Goal: Information Seeking & Learning: Learn about a topic

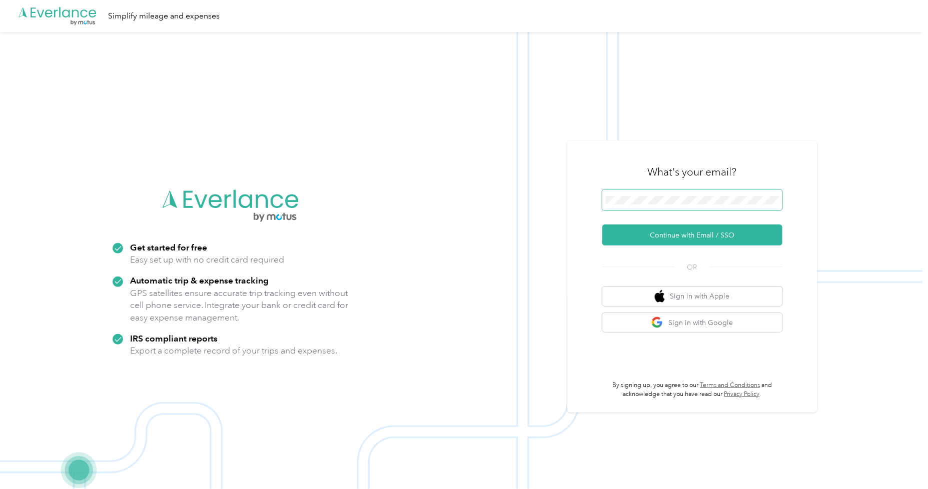
click at [645, 195] on span at bounding box center [692, 200] width 180 height 21
click at [694, 246] on div "What's your email? Continue with Email / SSO OR Sign in with Apple Sign in with…" at bounding box center [692, 277] width 180 height 244
click at [692, 232] on button "Continue with Email / SSO" at bounding box center [692, 235] width 180 height 21
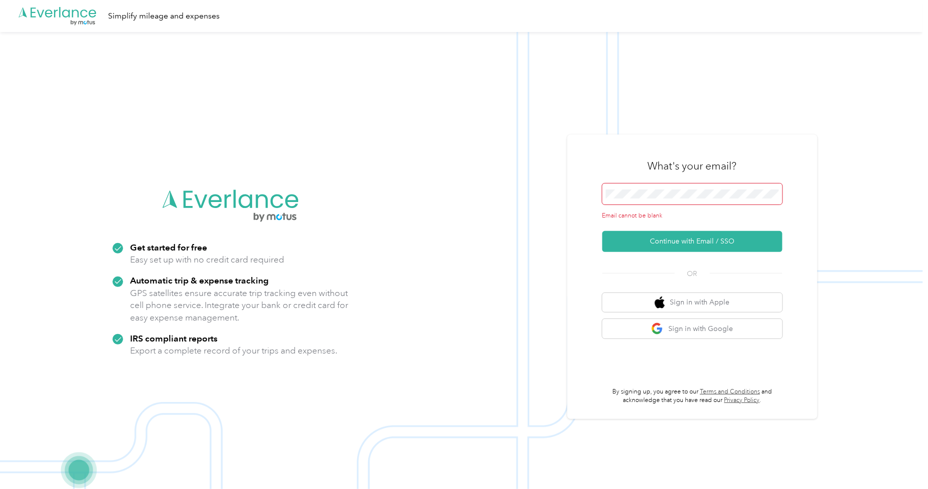
click at [687, 207] on div "Email cannot be blank" at bounding box center [692, 202] width 180 height 37
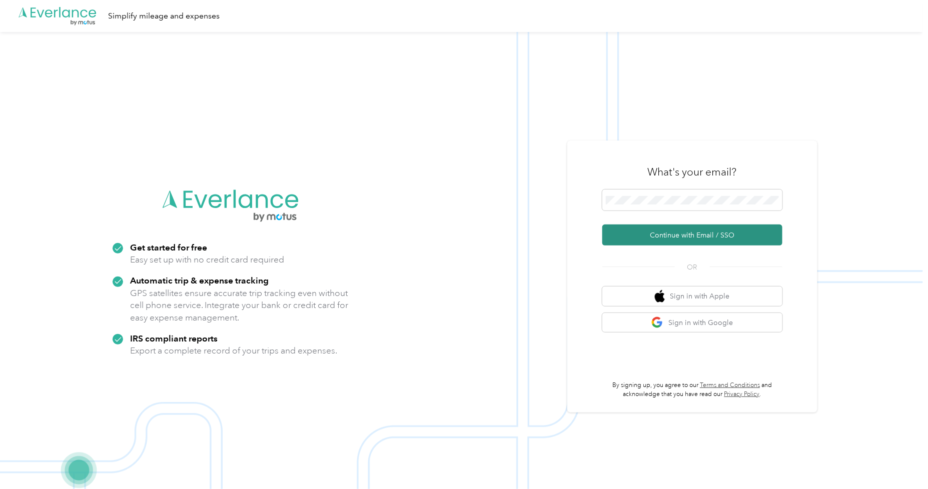
click at [705, 228] on button "Continue with Email / SSO" at bounding box center [692, 235] width 180 height 21
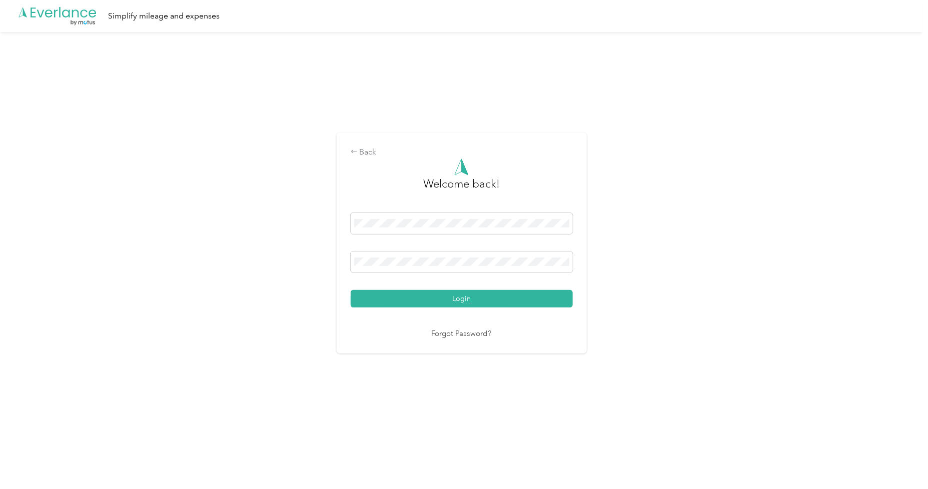
click at [474, 316] on div "Welcome back! Login Forgot Password?" at bounding box center [462, 249] width 222 height 181
click at [473, 302] on button "Login" at bounding box center [462, 299] width 222 height 18
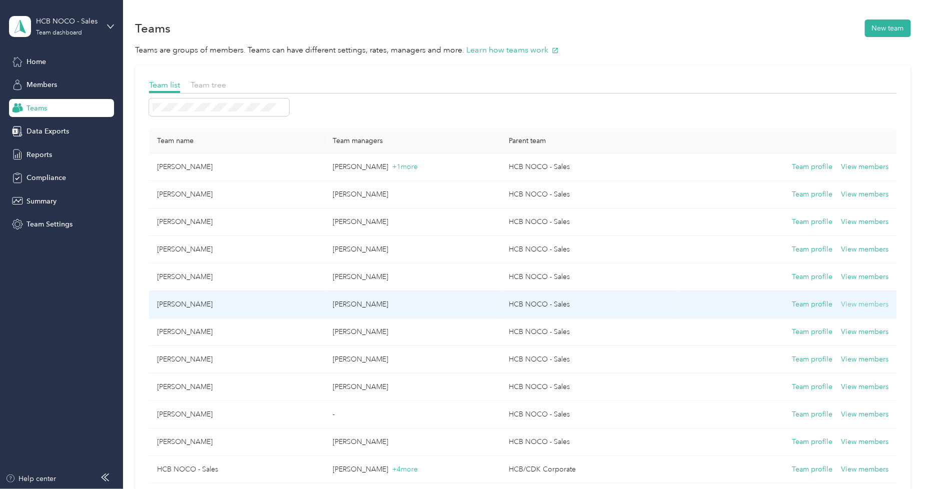
click at [863, 308] on button "View members" at bounding box center [865, 304] width 48 height 11
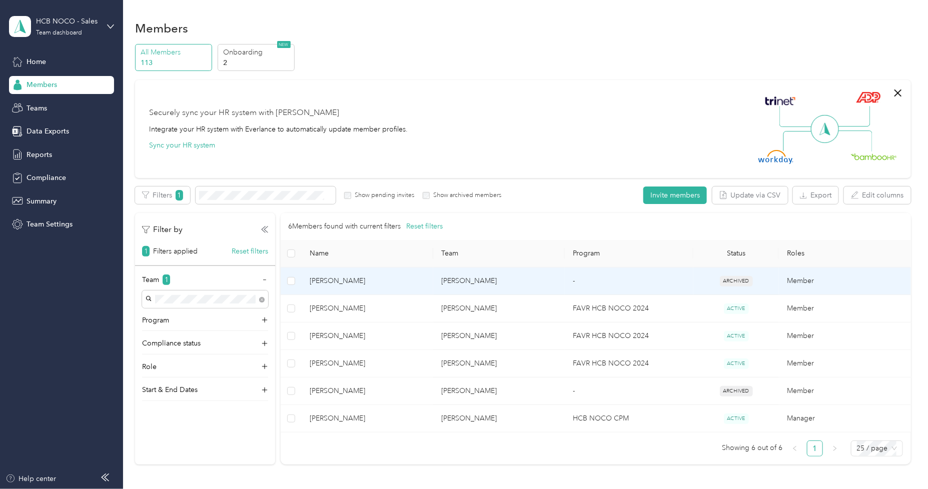
scroll to position [56, 0]
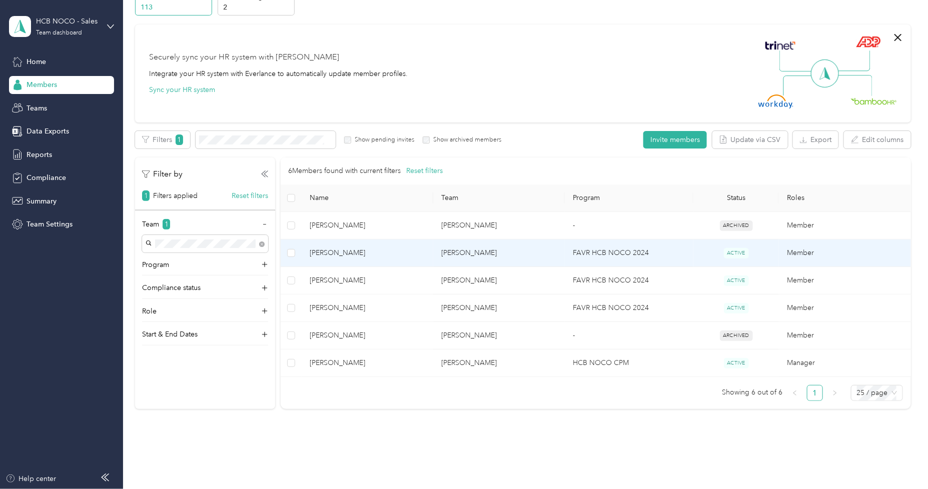
click at [334, 257] on span "[PERSON_NAME]" at bounding box center [368, 253] width 116 height 11
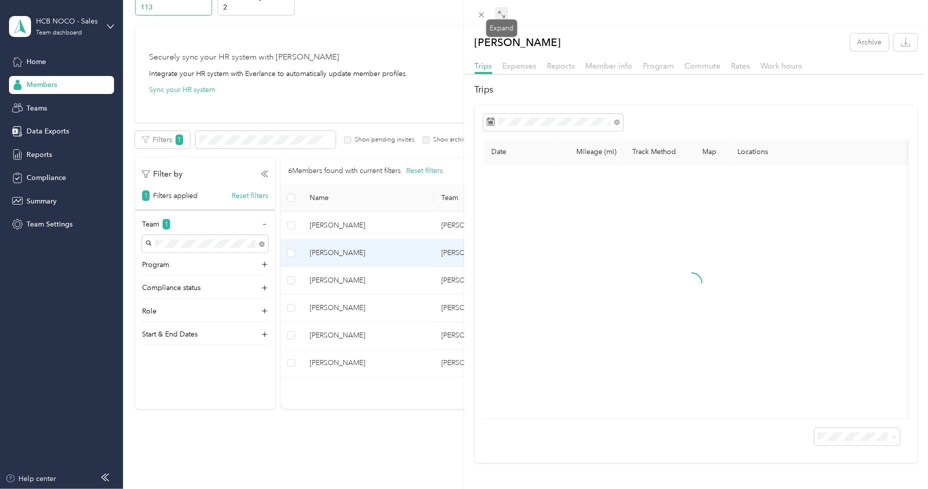
click at [506, 15] on span at bounding box center [501, 14] width 13 height 14
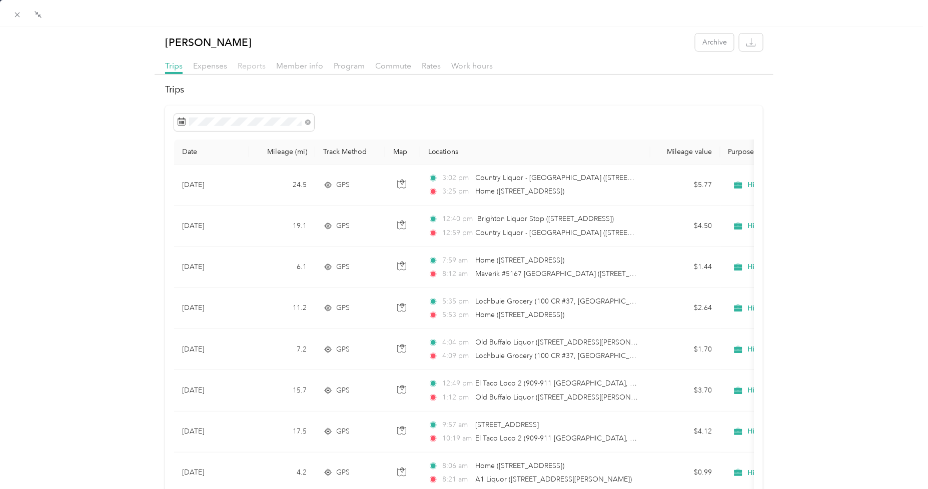
click at [248, 68] on span "Reports" at bounding box center [252, 66] width 28 height 10
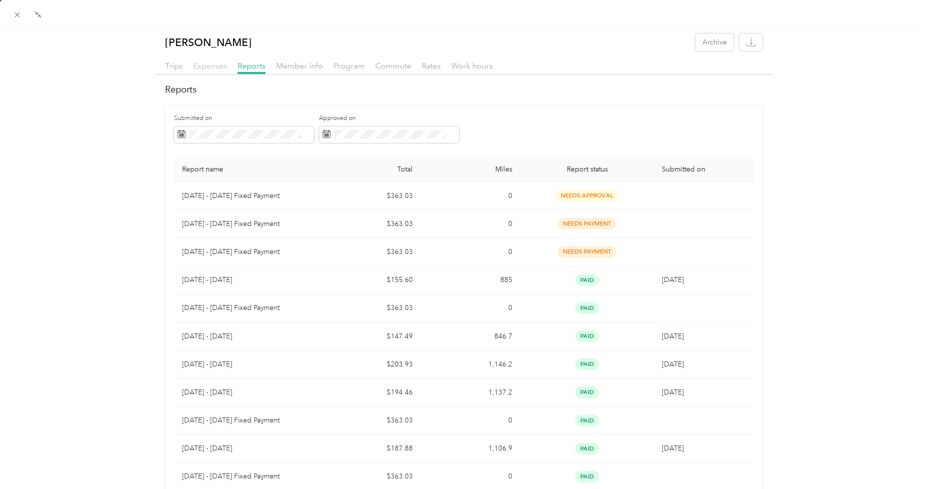
click at [208, 66] on span "Expenses" at bounding box center [210, 66] width 34 height 10
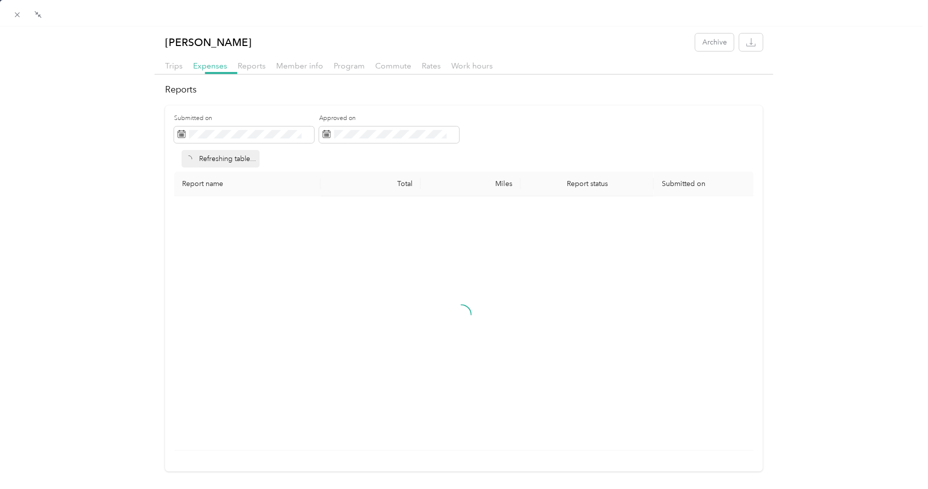
click at [170, 60] on div "Trips" at bounding box center [174, 66] width 18 height 13
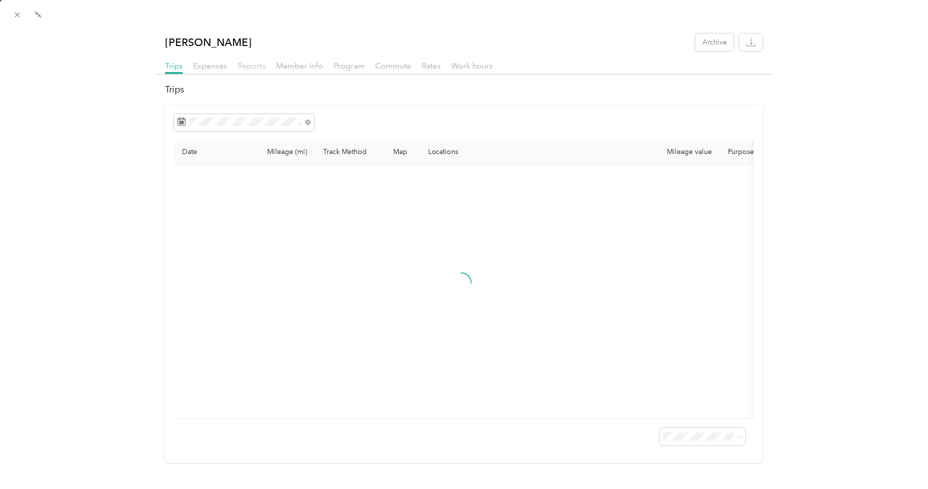
click at [239, 64] on span "Reports" at bounding box center [252, 66] width 28 height 10
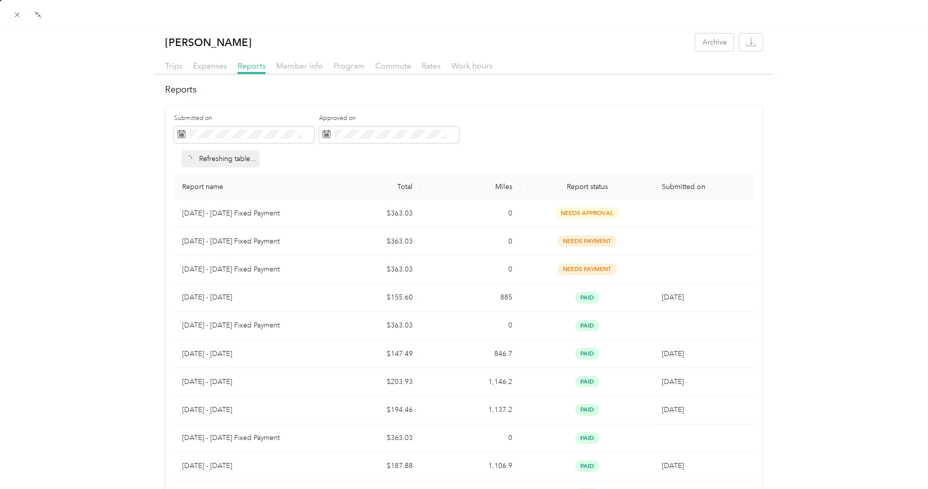
click at [184, 64] on div "Trips Expenses Reports Member info Program Commute Rates Work hours" at bounding box center [464, 67] width 619 height 15
click at [175, 67] on span "Trips" at bounding box center [174, 66] width 18 height 10
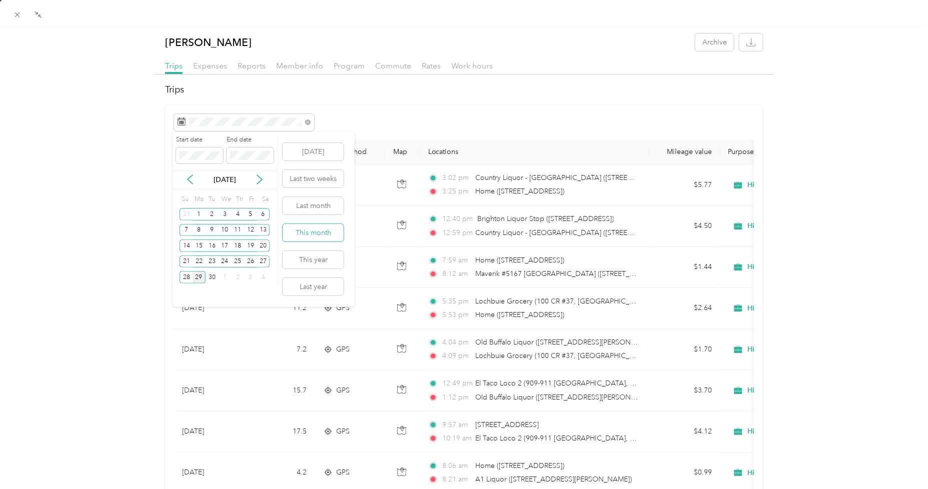
click at [321, 238] on button "This month" at bounding box center [313, 233] width 61 height 18
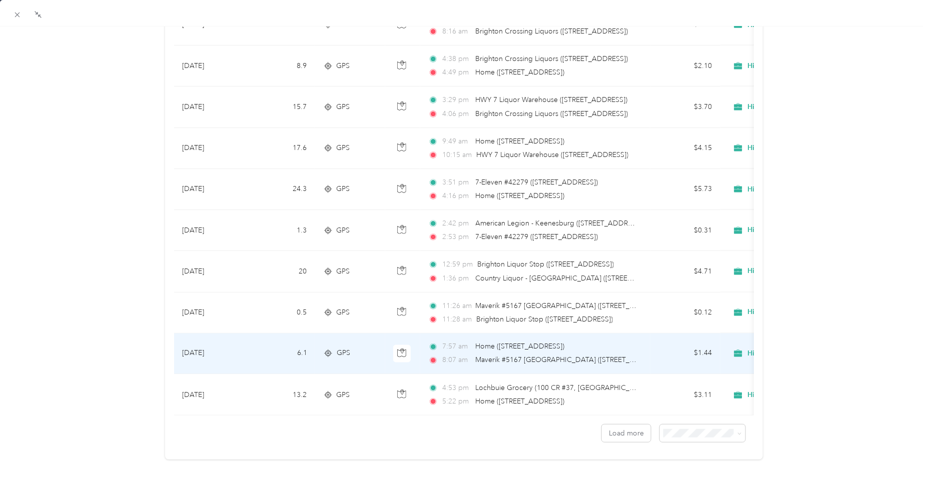
scroll to position [793, 0]
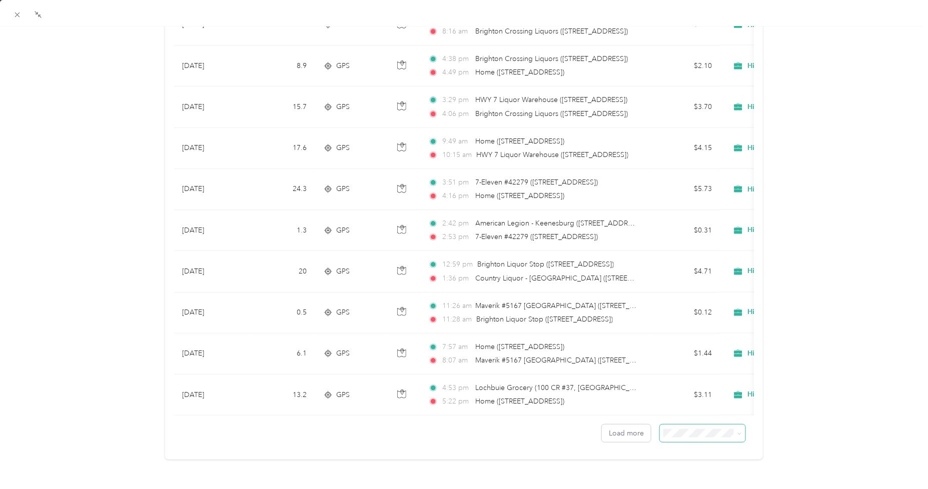
click at [698, 425] on span at bounding box center [703, 434] width 86 height 18
click at [700, 463] on div "50 per load" at bounding box center [696, 462] width 72 height 11
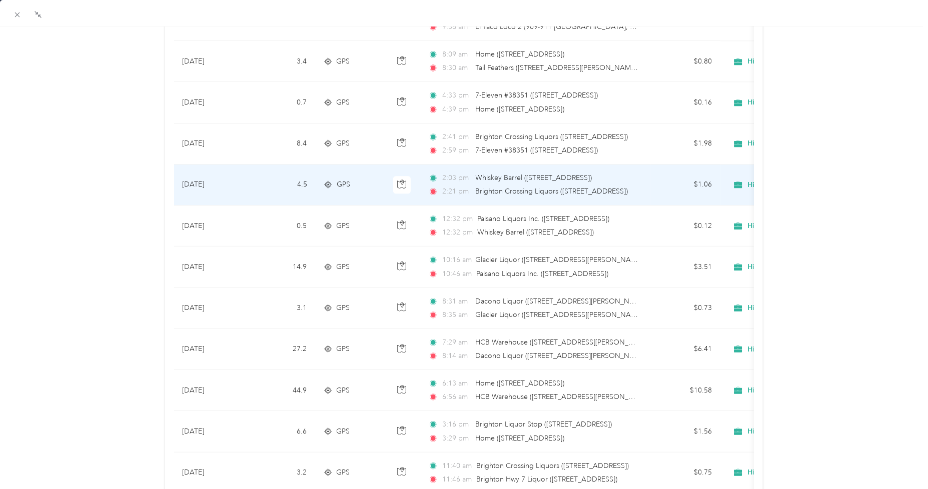
scroll to position [1294, 0]
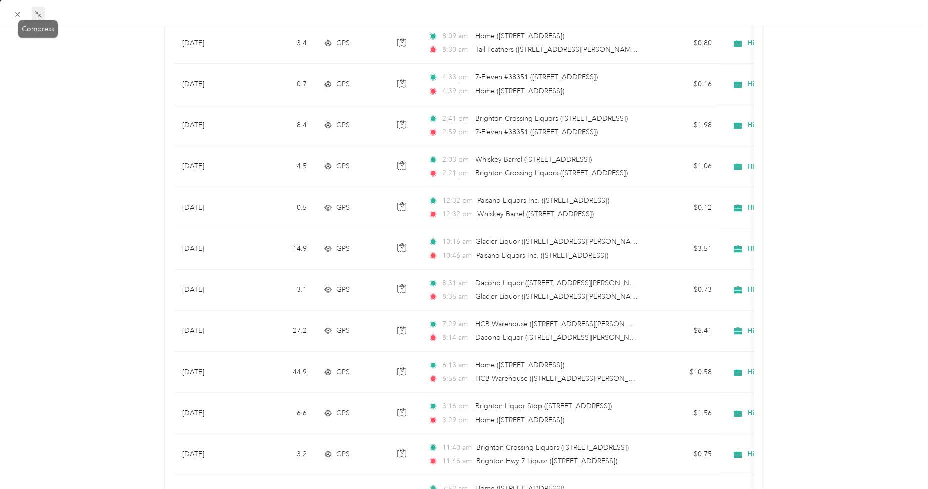
click at [22, 22] on div "Compress" at bounding box center [38, 30] width 40 height 18
click at [17, 16] on icon at bounding box center [17, 15] width 9 height 9
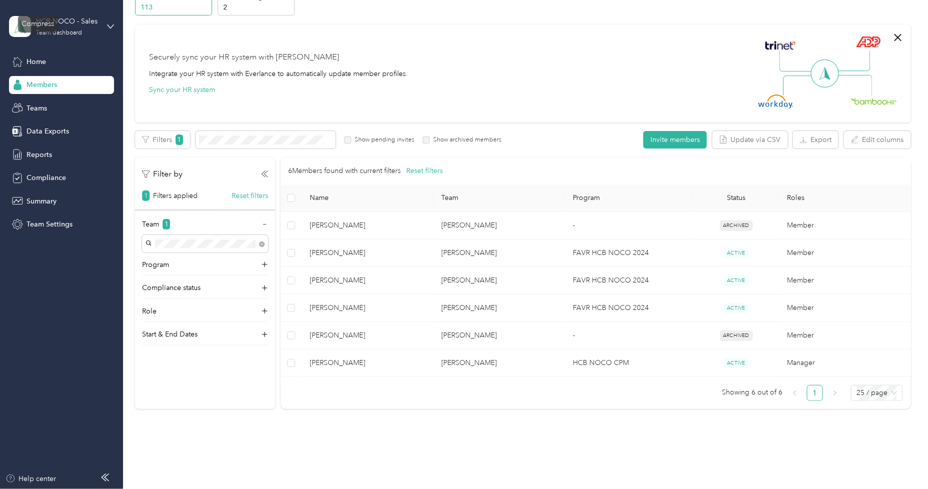
scroll to position [19, 0]
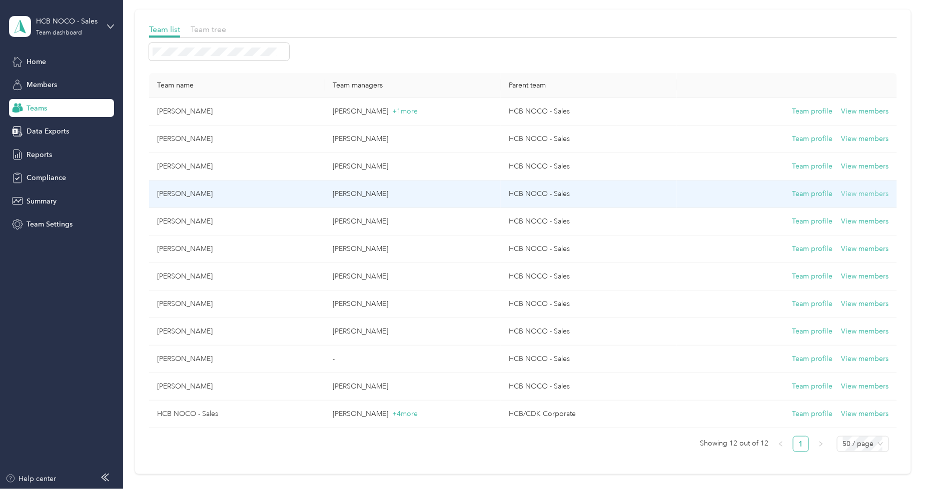
click at [852, 196] on button "View members" at bounding box center [865, 194] width 48 height 11
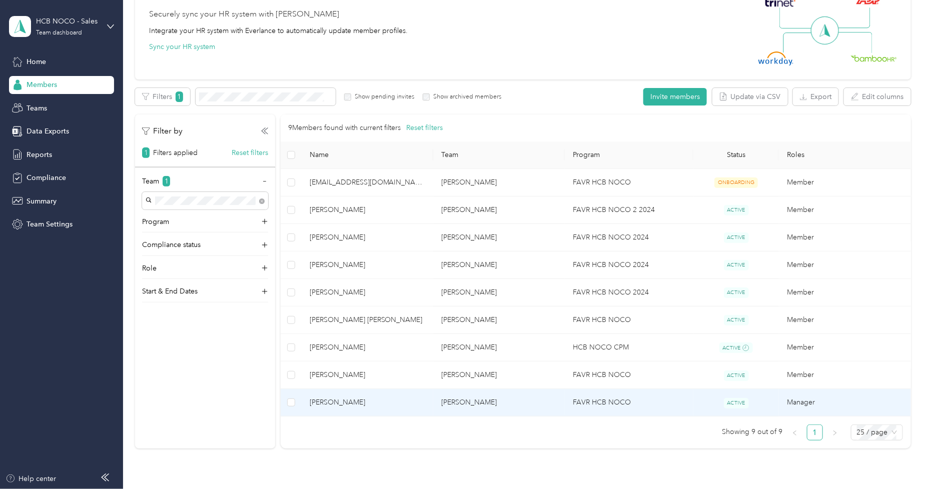
scroll to position [111, 0]
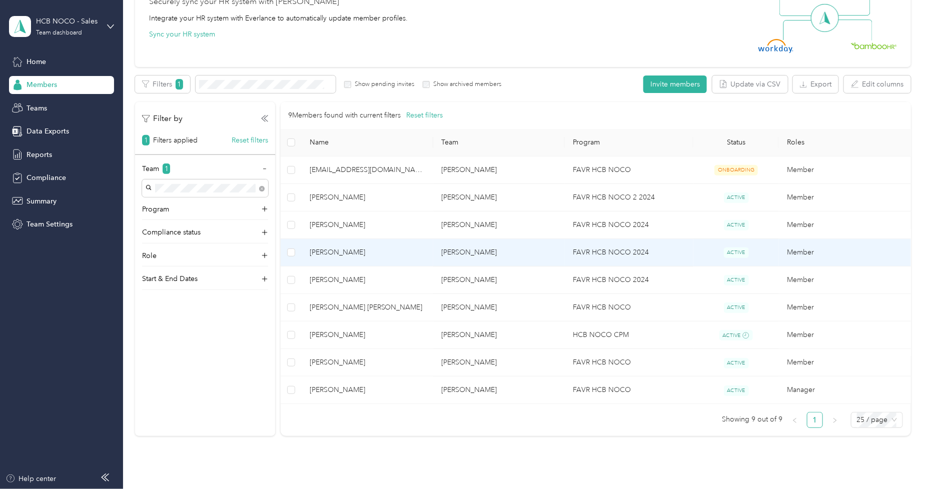
click at [706, 255] on td "ACTIVE" at bounding box center [736, 253] width 86 height 28
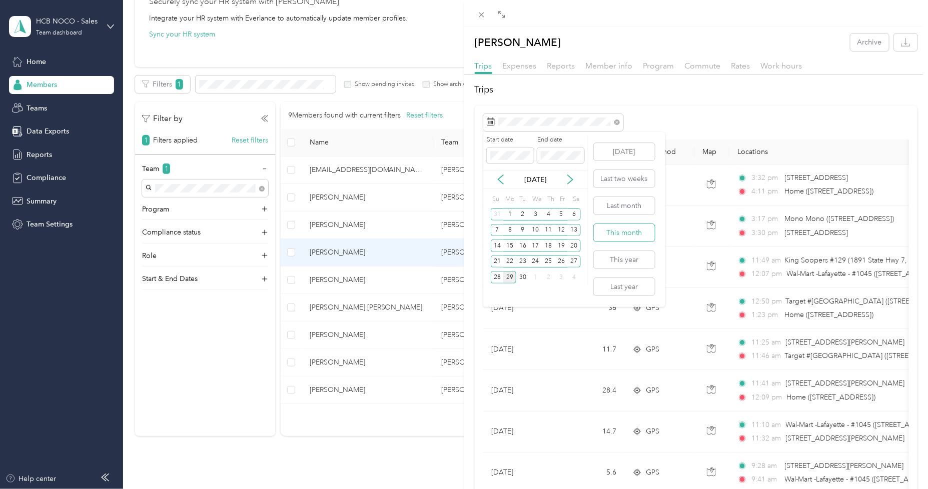
click at [639, 231] on button "This month" at bounding box center [624, 233] width 61 height 18
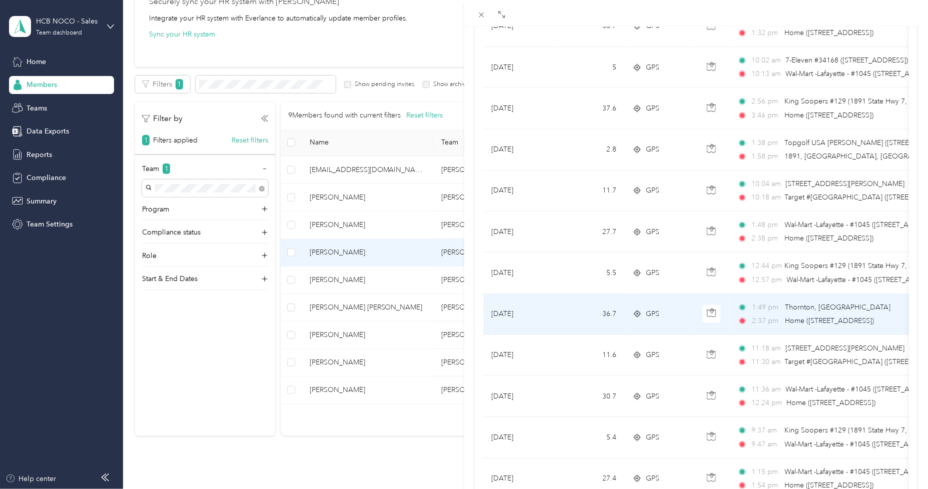
scroll to position [722, 0]
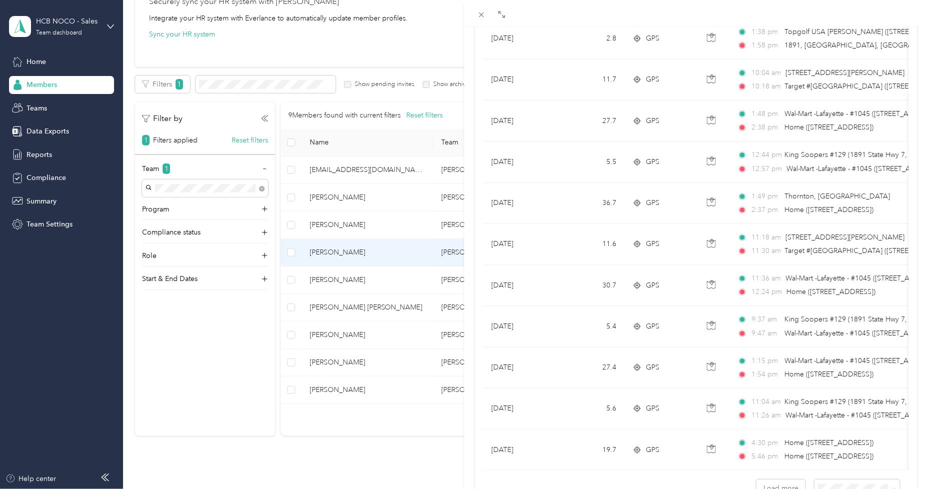
click at [363, 280] on div "[PERSON_NAME] Archive Trips Expenses Reports Member info Program Commute Rates …" at bounding box center [464, 244] width 928 height 489
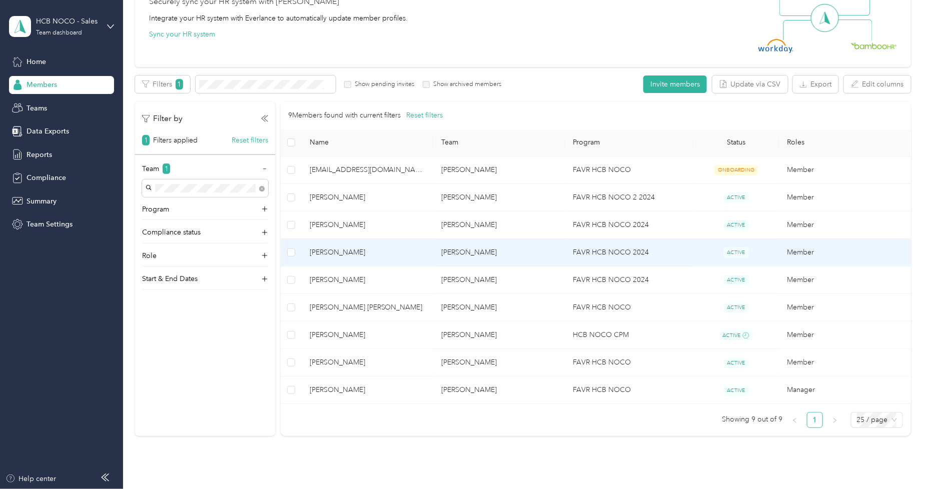
scroll to position [16, 0]
